Goal: Task Accomplishment & Management: Complete application form

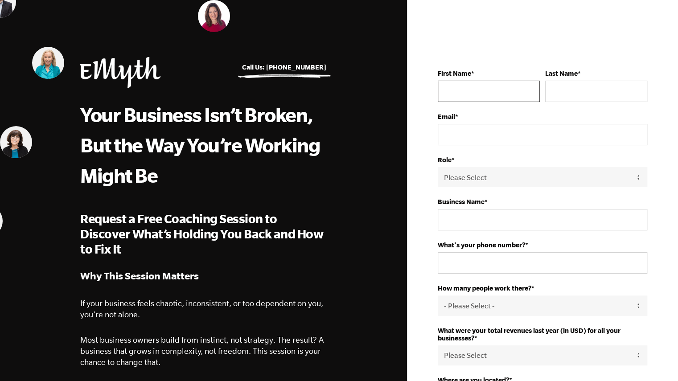
click at [472, 87] on input "First Name *" at bounding box center [489, 91] width 102 height 21
type input "Monique"
type input "Dyers"
type input "mdyers@ensightenergyllc.com"
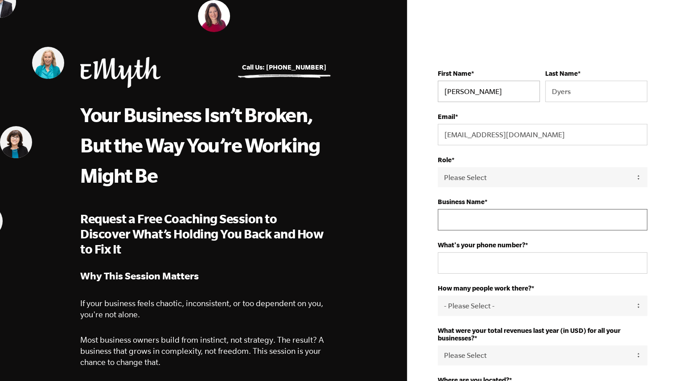
type input "Ensight Energy Consulting LLC"
type input "17206486554"
select select "United States"
click at [488, 178] on select "Please Select Owner Partner / Co-Owner Executive Employee / Other" at bounding box center [543, 177] width 210 height 20
select select "Owner"
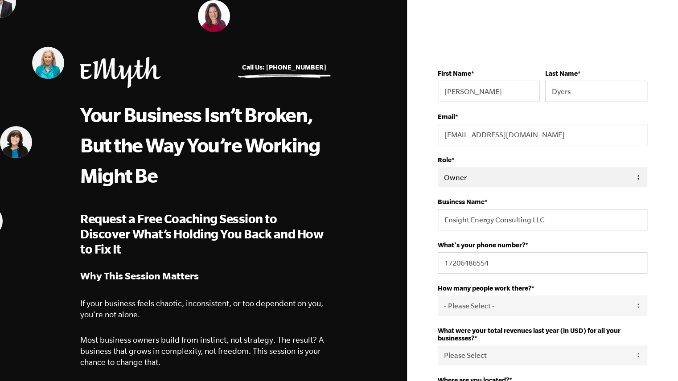
click at [438, 167] on select "Please Select Owner Partner / Co-Owner Executive Employee / Other" at bounding box center [543, 177] width 210 height 20
click at [517, 307] on select "- Please Select - 50+ 35-49 20-34 10-19 4-9 1-3 0" at bounding box center [543, 306] width 210 height 20
select select "4-9"
click at [438, 296] on select "- Please Select - 50+ 35-49 20-34 10-19 4-9 1-3 0" at bounding box center [543, 306] width 210 height 20
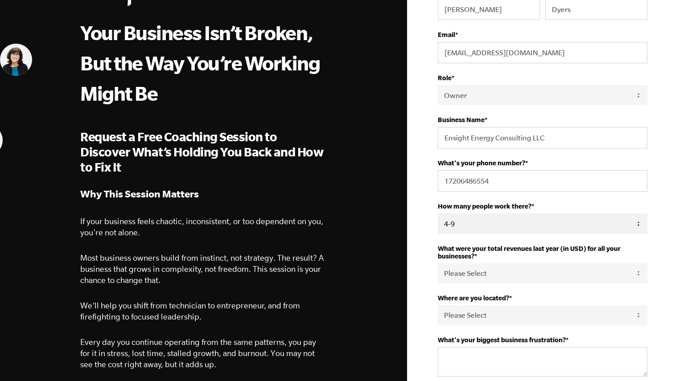
scroll to position [89, 0]
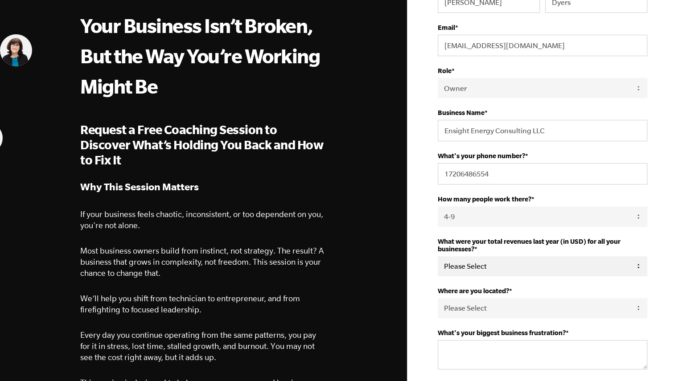
click at [508, 268] on select "Please Select 0-75K 76-150K 151-275K 276-500K 501-750K 751-1M 1-2.5M 2.5-5M 5-1…" at bounding box center [543, 266] width 210 height 20
select select "501-750K"
click at [438, 256] on select "Please Select 0-75K 76-150K 151-275K 276-500K 501-750K 751-1M 1-2.5M 2.5-5M 5-1…" at bounding box center [543, 266] width 210 height 20
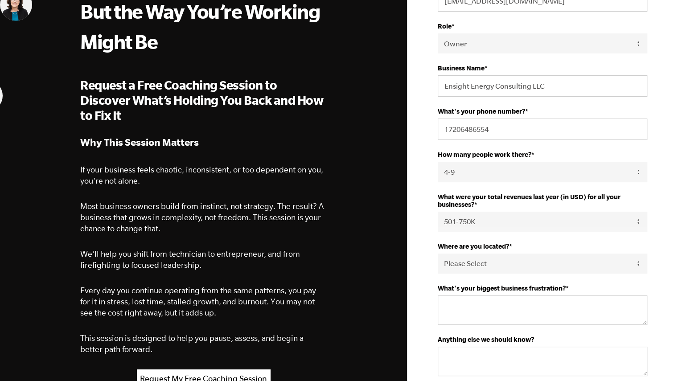
scroll to position [178, 0]
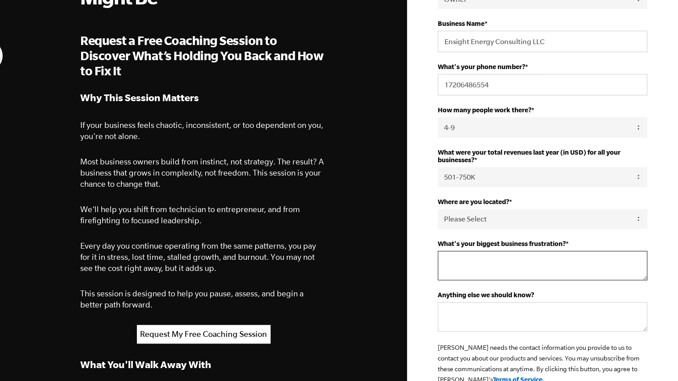
click at [473, 268] on textarea "What's your biggest business frustration? *" at bounding box center [543, 265] width 210 height 29
type textarea "growing a knowledgeable team and finding clients"
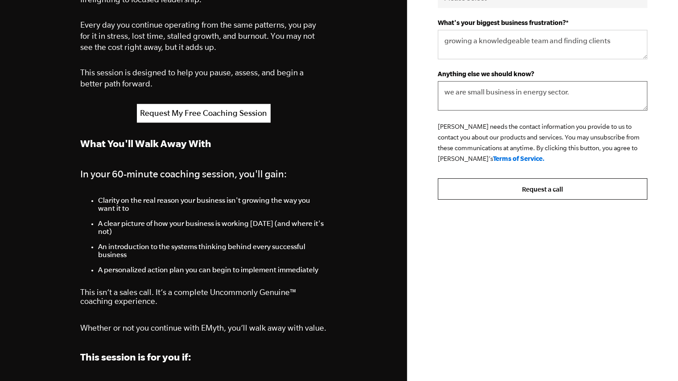
scroll to position [401, 0]
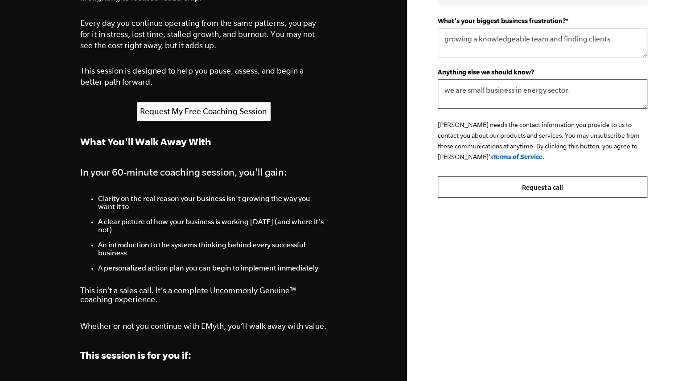
type textarea "we are small business in energy sector."
click at [541, 187] on input "Request a call" at bounding box center [543, 187] width 210 height 21
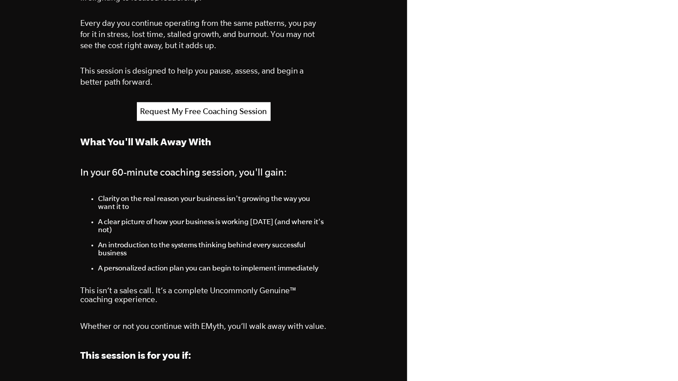
scroll to position [401, 0]
select select "Owner"
select select "501-750K"
select select "[GEOGRAPHIC_DATA]"
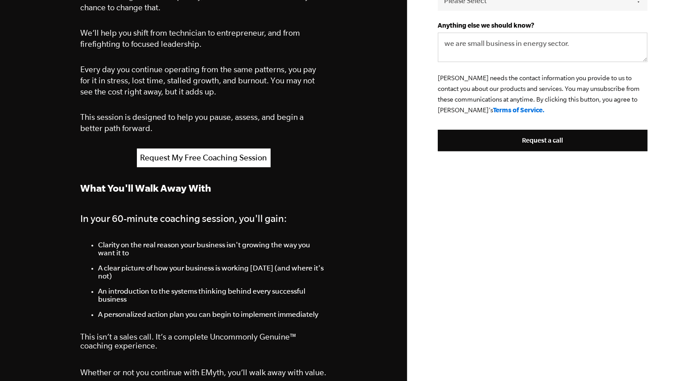
scroll to position [357, 0]
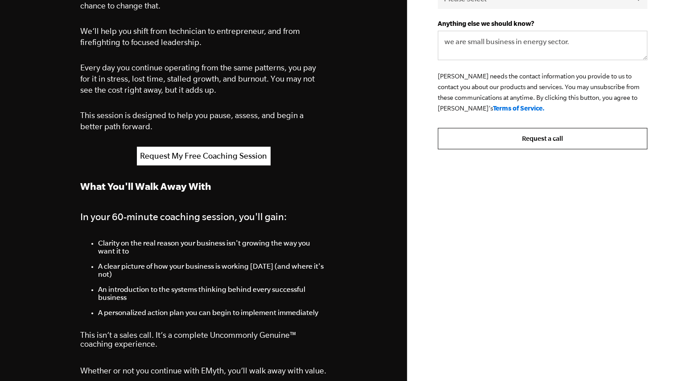
click at [545, 141] on input "Request a call" at bounding box center [543, 138] width 210 height 21
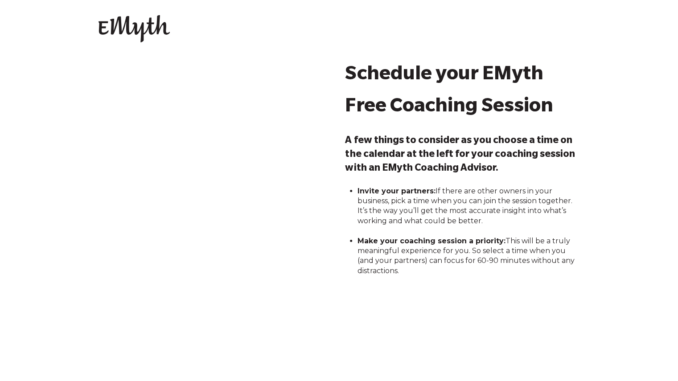
click at [82, 159] on div "Schedule your EMyth Free Coaching Session A few things to consider as you choos…" at bounding box center [339, 217] width 678 height 315
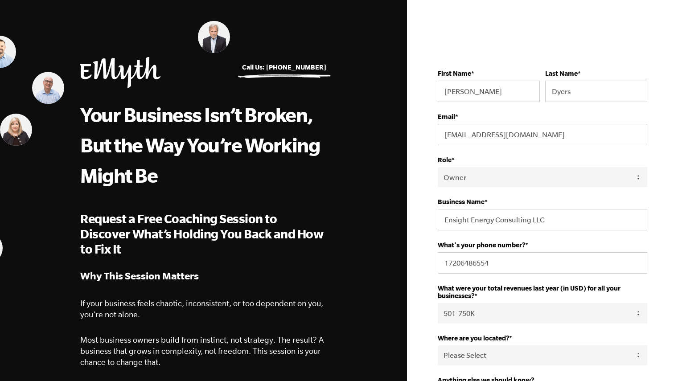
select select "Owner"
select select "501-750K"
select select "United States"
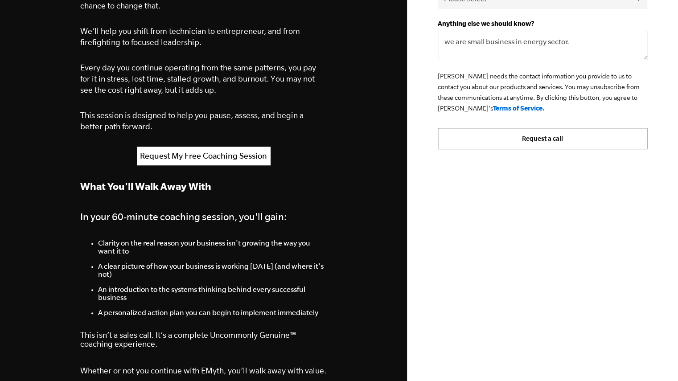
click at [539, 139] on input "Request a call" at bounding box center [543, 138] width 210 height 21
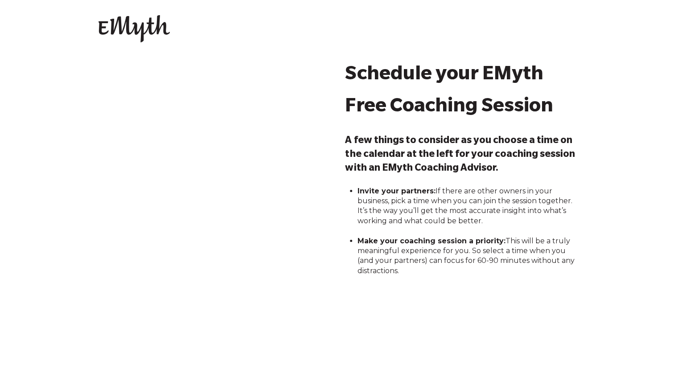
click at [94, 318] on div "Schedule your EMyth Free Coaching Session A few things to consider as you choos…" at bounding box center [339, 217] width 678 height 315
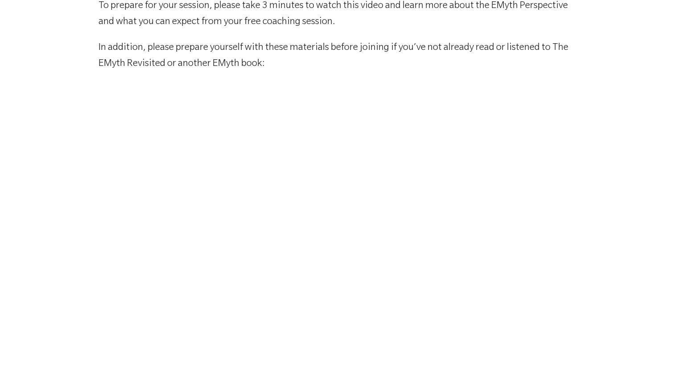
scroll to position [451, 0]
